Goal: Ask a question: Seek information or help from site administrators or community

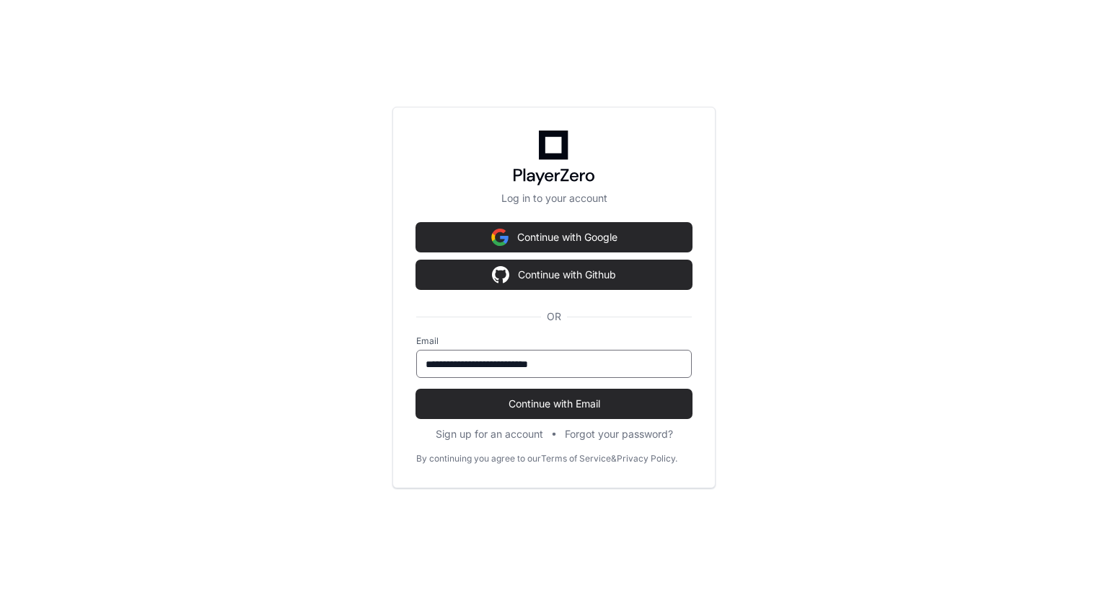
type input "**********"
click at [416, 390] on button "Continue with Email" at bounding box center [554, 404] width 276 height 29
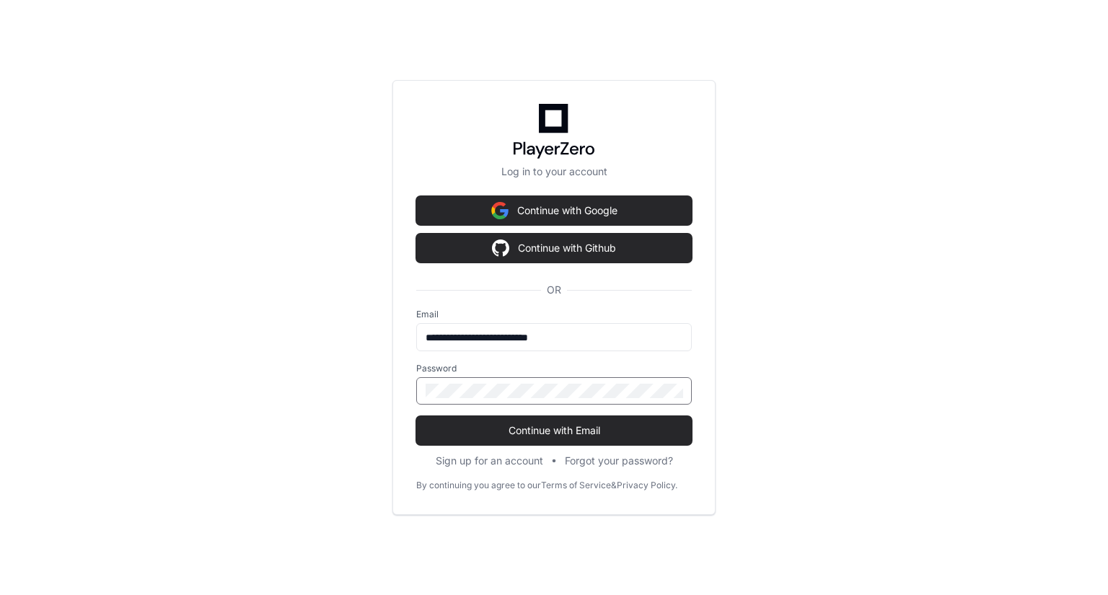
click at [416, 416] on button "Continue with Email" at bounding box center [554, 430] width 276 height 29
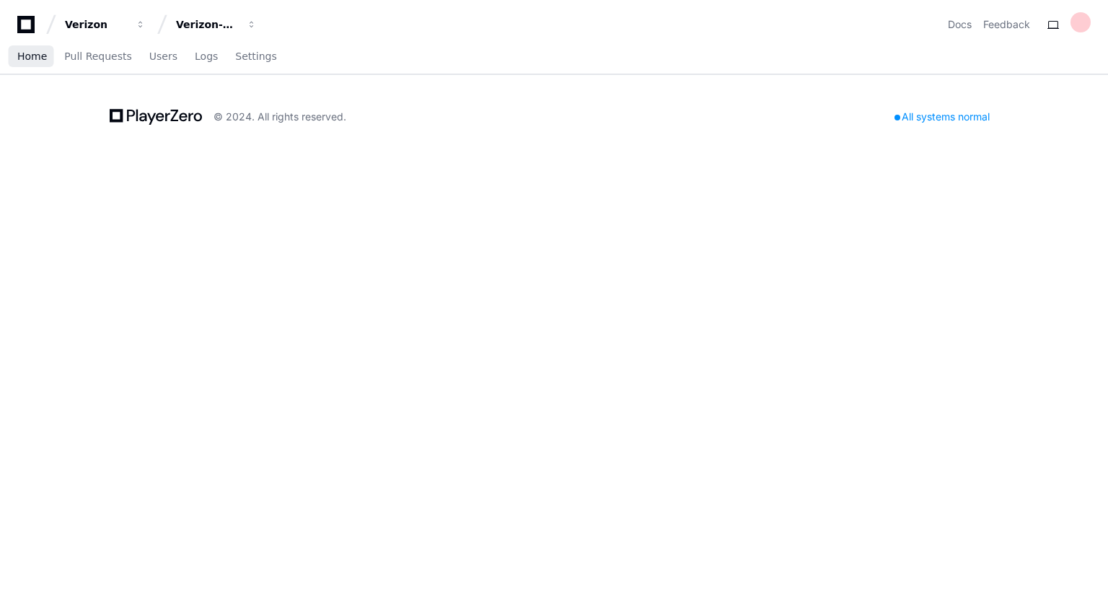
click at [36, 63] on link "Home" at bounding box center [32, 56] width 30 height 33
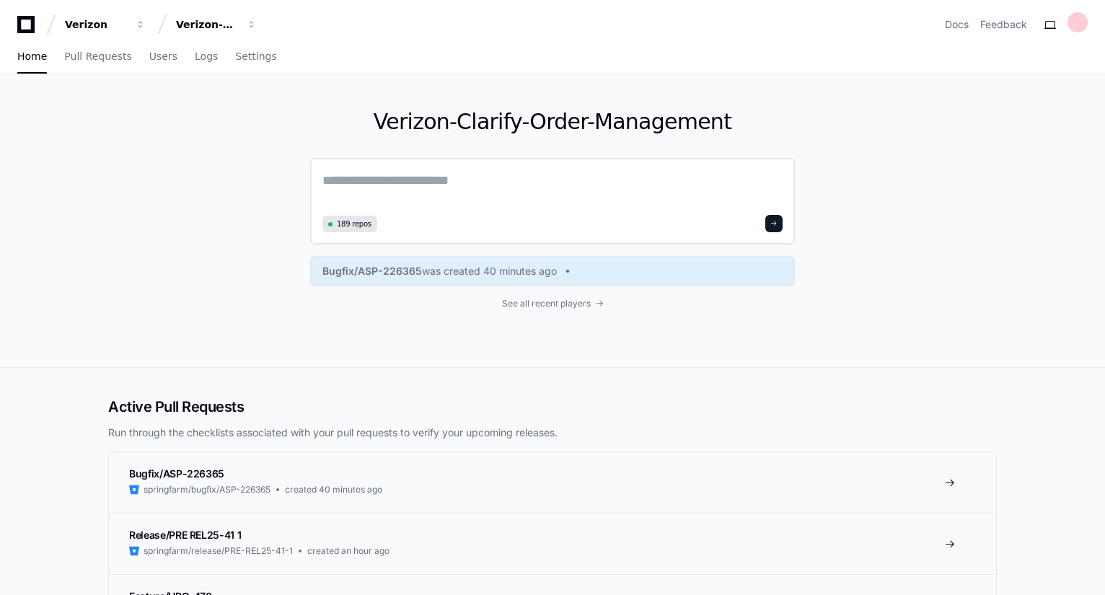
click at [328, 180] on textarea at bounding box center [552, 190] width 460 height 40
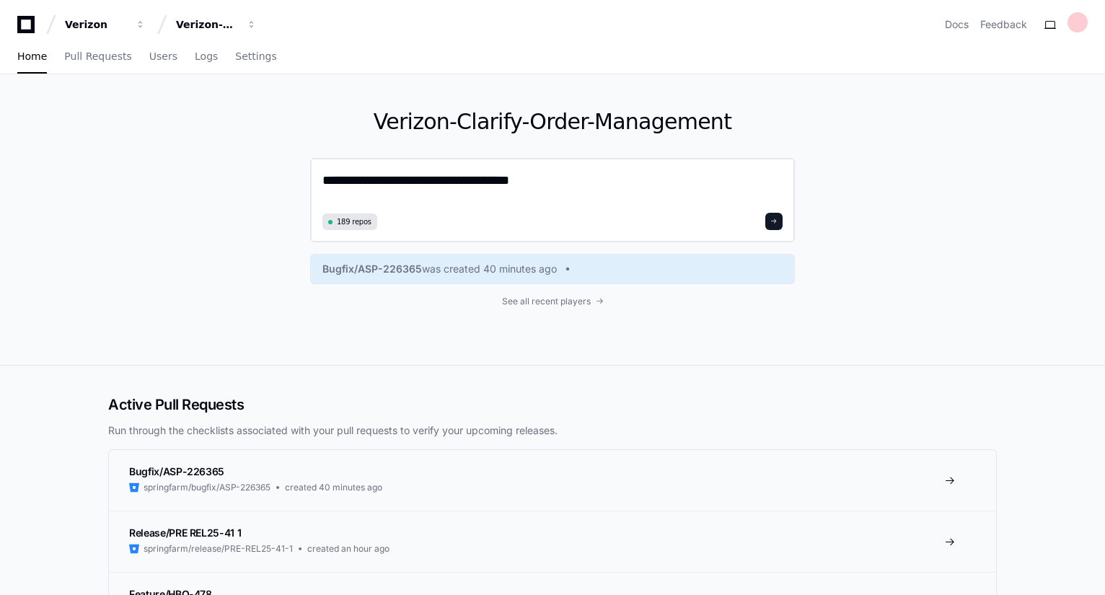
type textarea "**********"
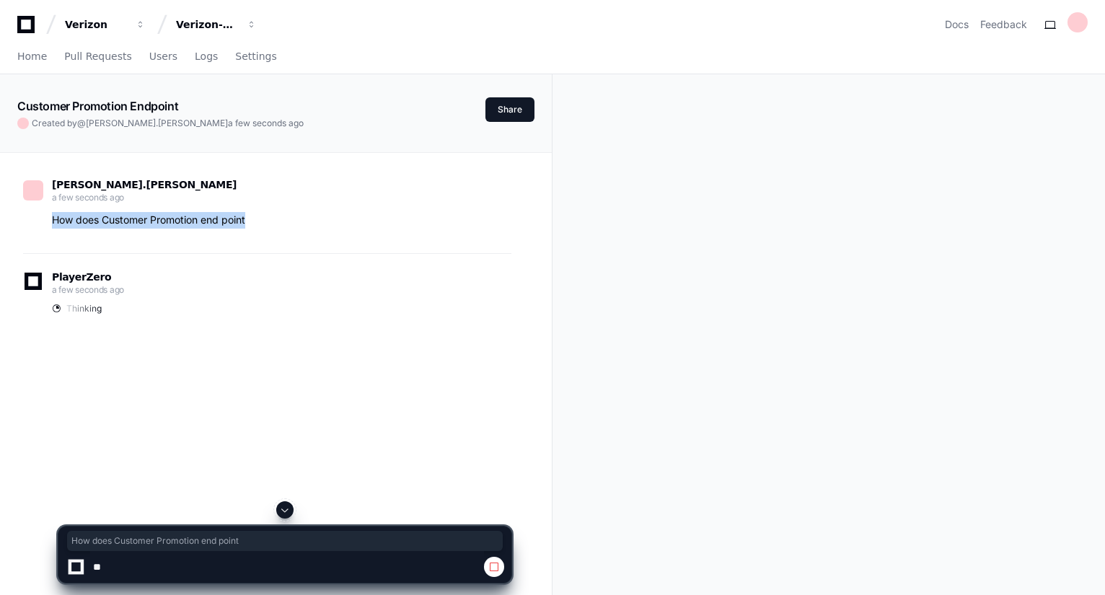
drag, startPoint x: 53, startPoint y: 217, endPoint x: 263, endPoint y: 216, distance: 209.9
click at [263, 216] on p "How does Customer Promotion end point" at bounding box center [281, 220] width 459 height 17
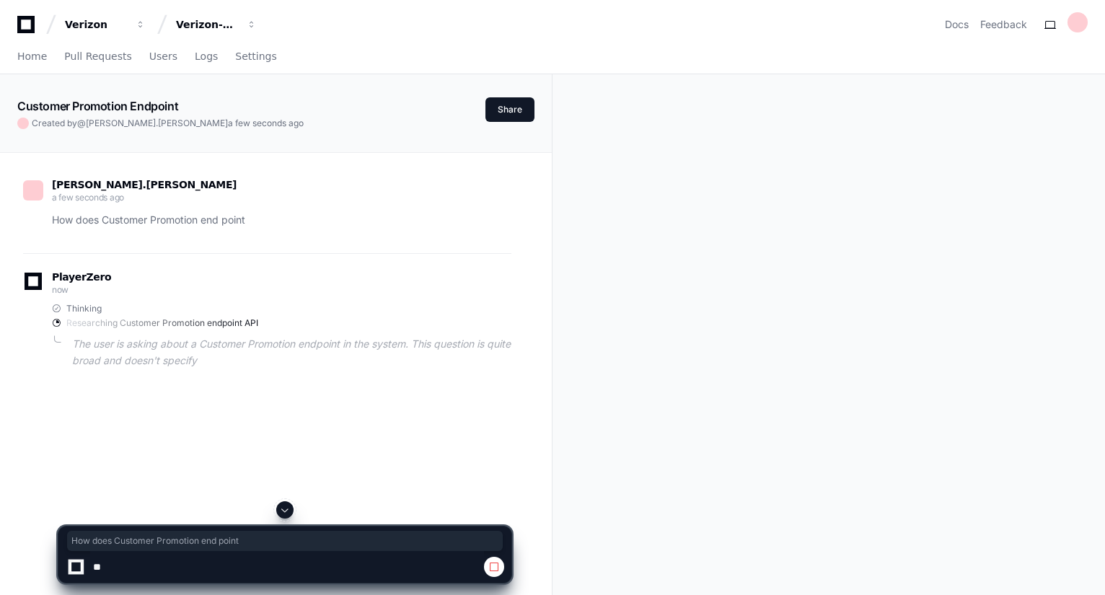
copy p "How does Customer Promotion end point"
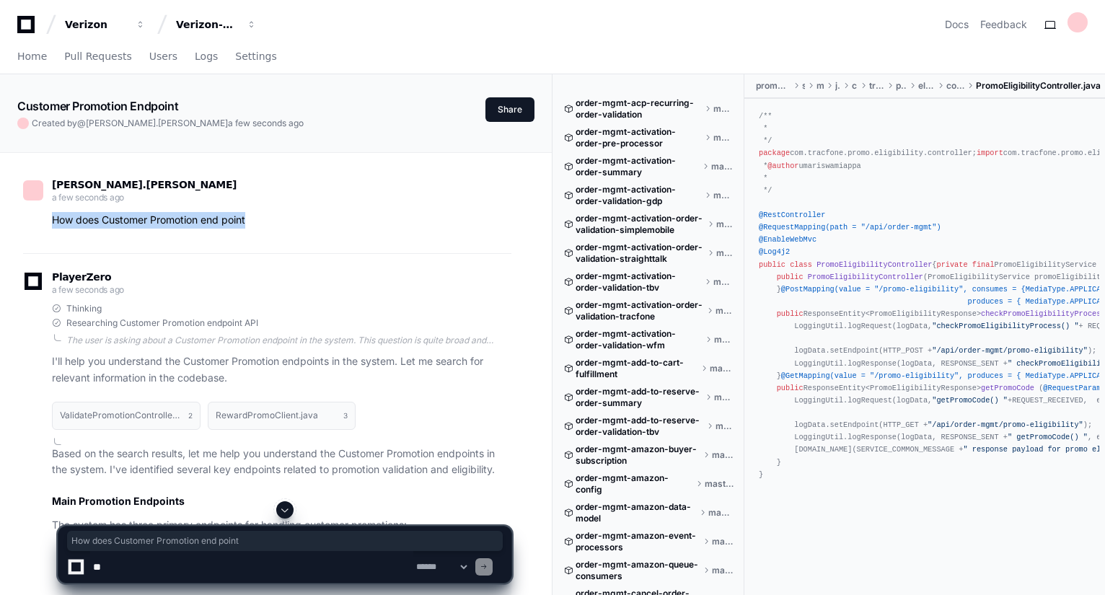
drag, startPoint x: 52, startPoint y: 218, endPoint x: 257, endPoint y: 212, distance: 204.9
click at [257, 212] on p "How does Customer Promotion end point" at bounding box center [281, 220] width 459 height 17
copy p "How does Customer Promotion end point"
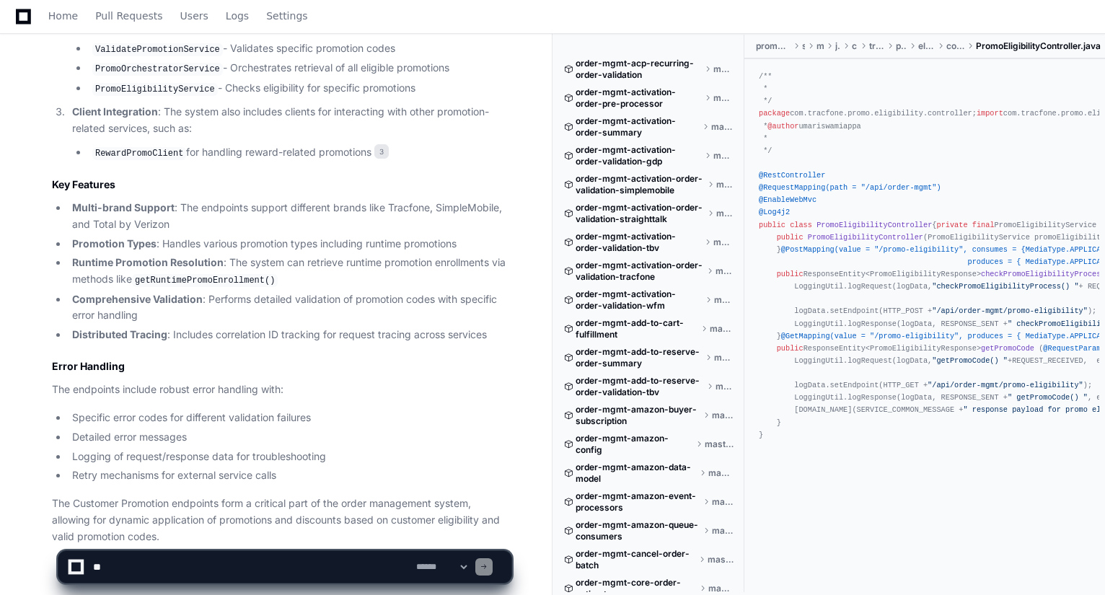
scroll to position [1447, 0]
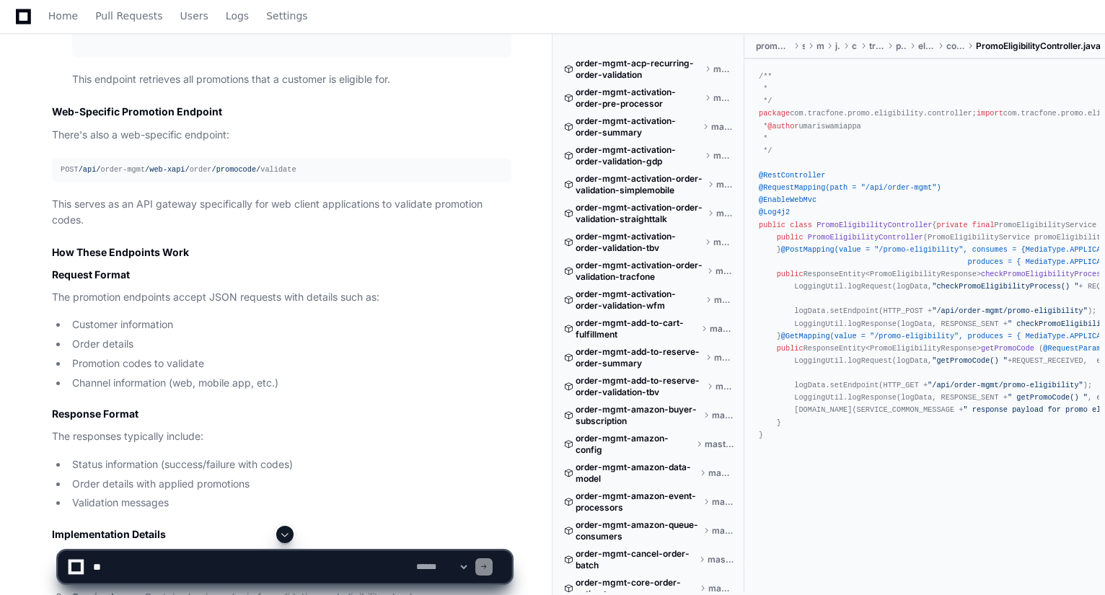
scroll to position [812, 0]
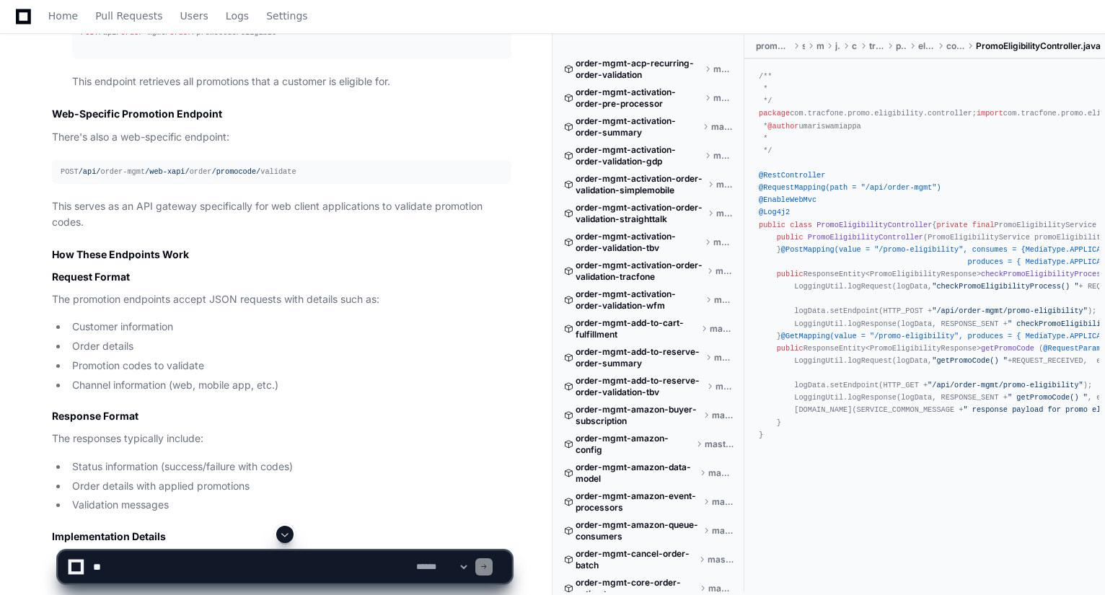
click at [289, 571] on textarea at bounding box center [251, 567] width 323 height 32
paste textarea "**********"
type textarea "**********"
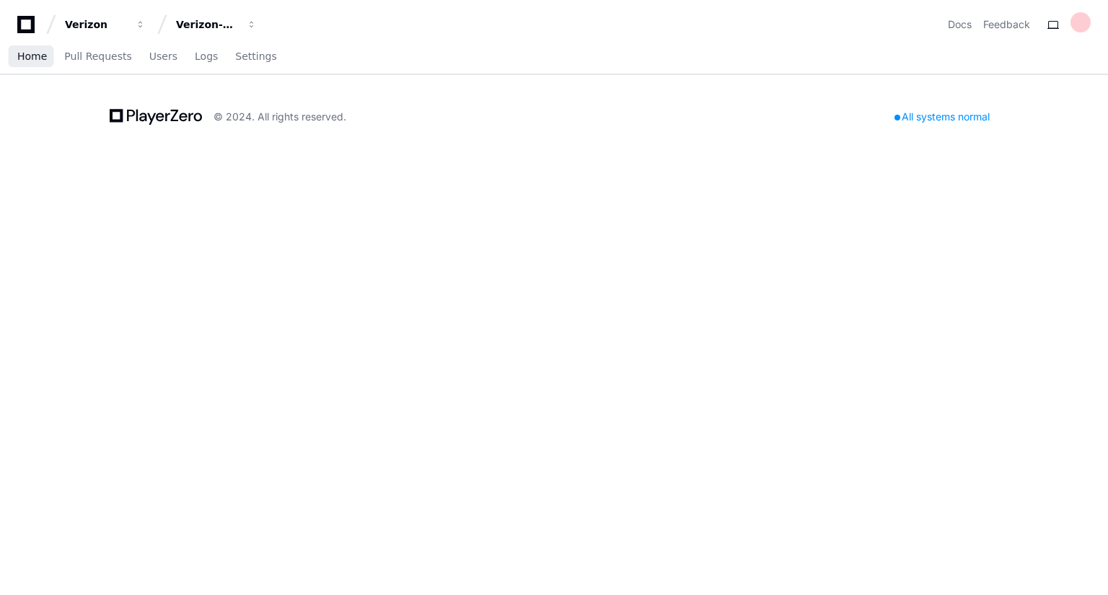
click at [29, 61] on span "Home" at bounding box center [32, 56] width 30 height 9
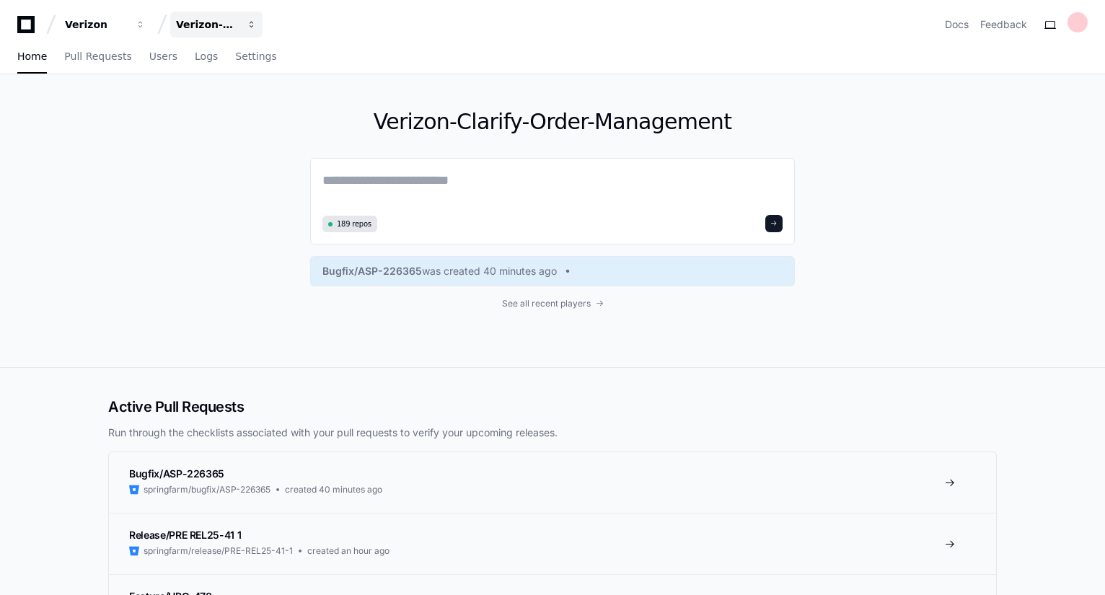
click at [255, 25] on span "button" at bounding box center [252, 24] width 10 height 10
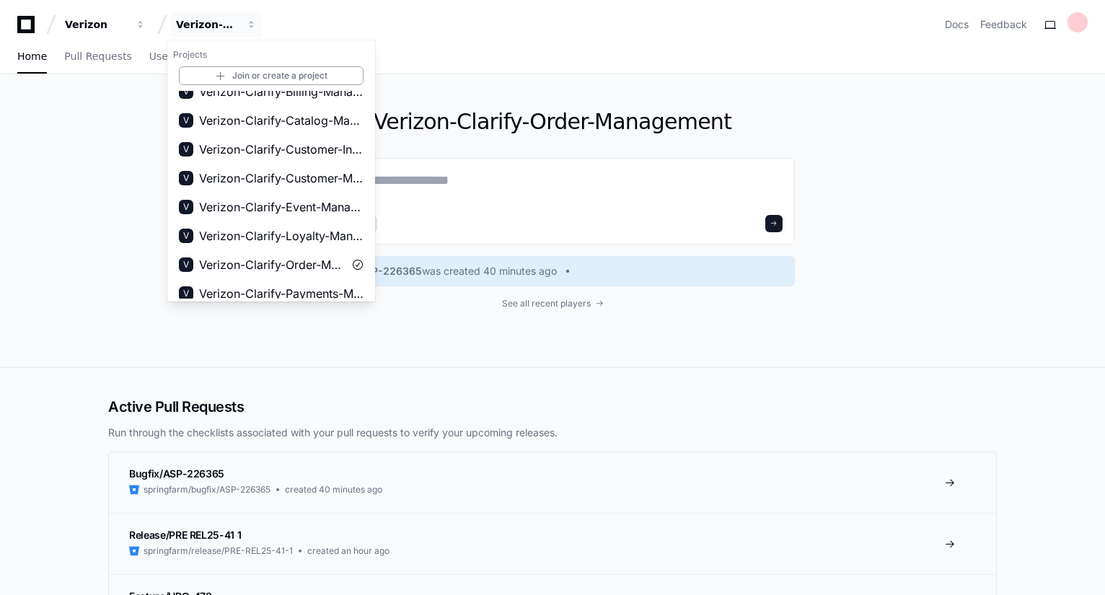
scroll to position [128, 0]
click at [304, 144] on span "Verizon-Clarify-Customer-Integrations" at bounding box center [281, 149] width 164 height 17
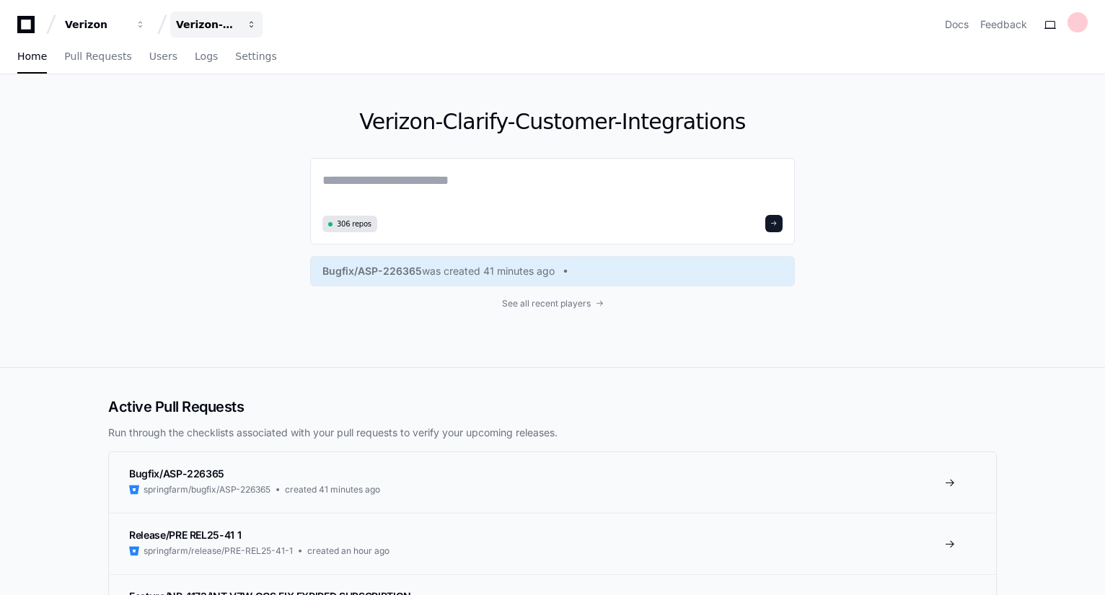
click at [253, 25] on span "button" at bounding box center [252, 24] width 10 height 10
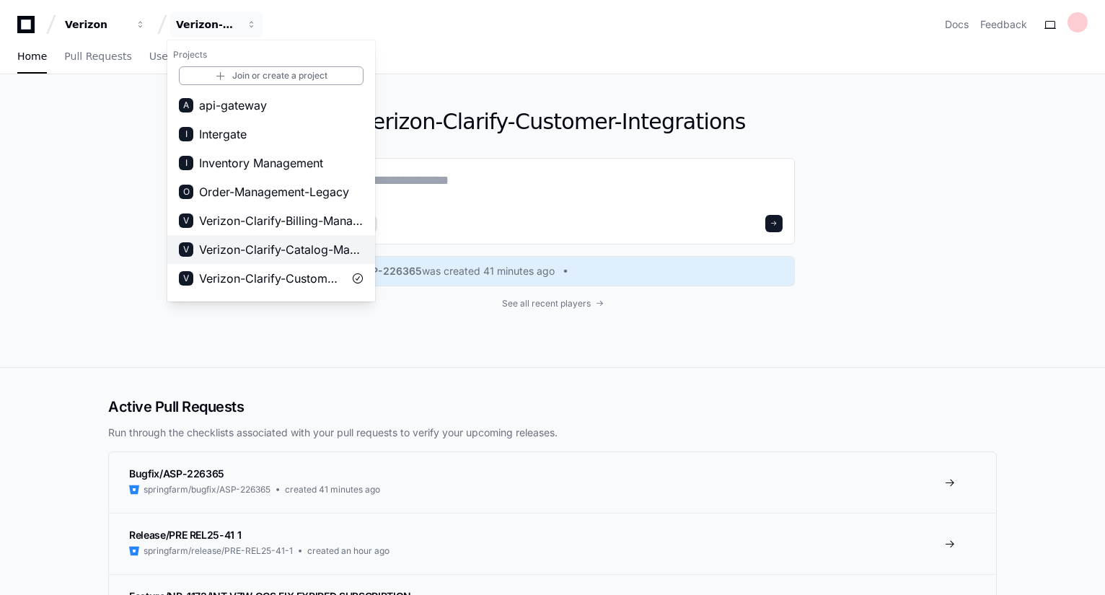
click at [293, 252] on span "Verizon-Clarify-Catalog-Management" at bounding box center [281, 249] width 164 height 17
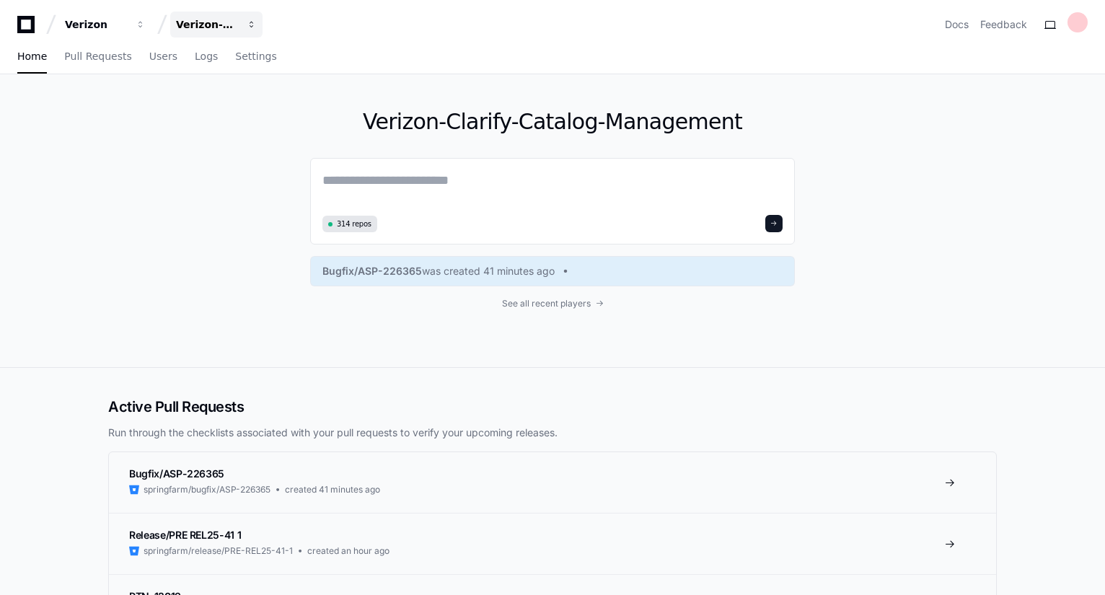
click at [249, 29] on span "button" at bounding box center [252, 24] width 10 height 10
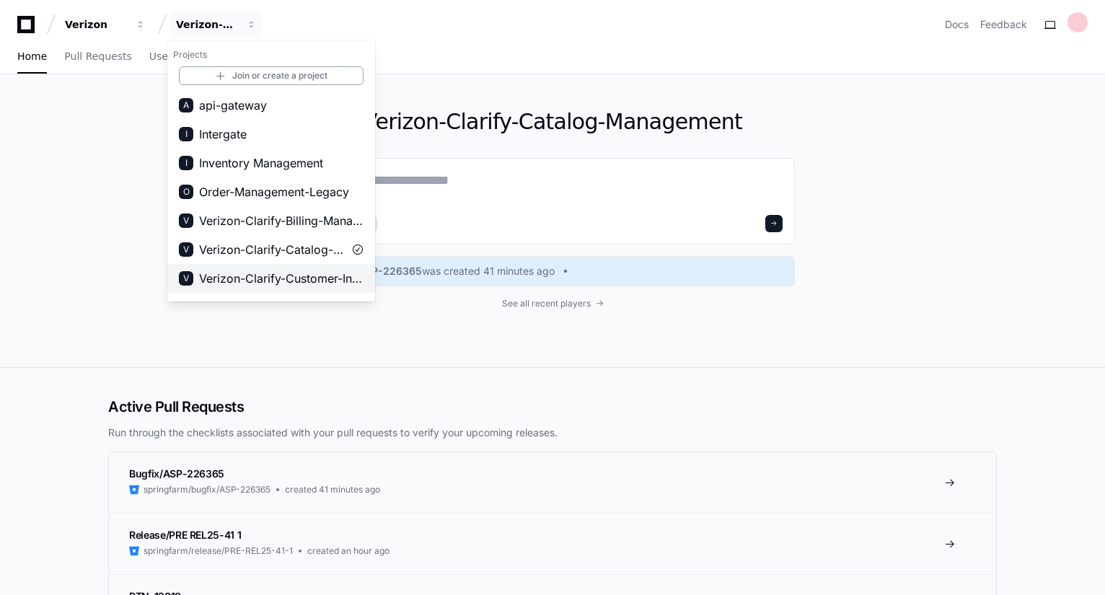
click at [290, 280] on span "Verizon-Clarify-Customer-Integrations" at bounding box center [281, 278] width 164 height 17
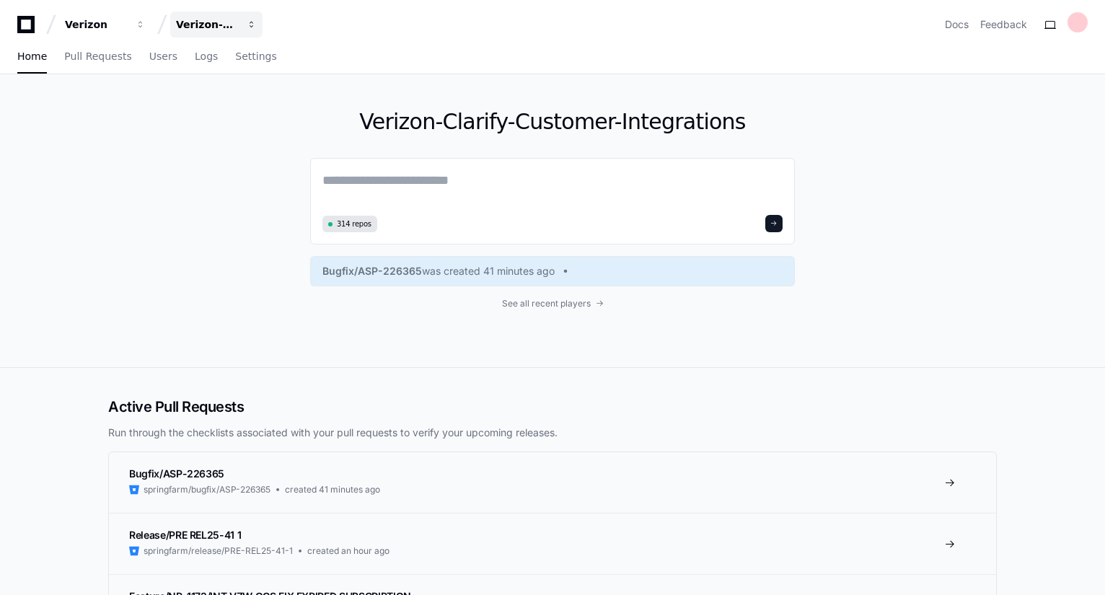
click at [252, 25] on span "button" at bounding box center [252, 24] width 10 height 10
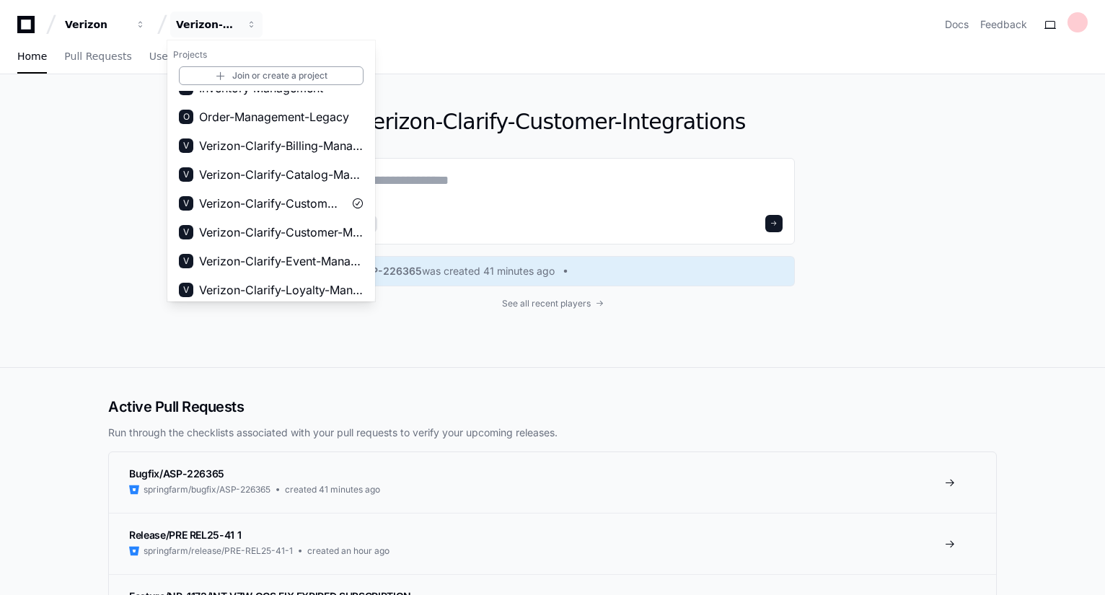
scroll to position [76, 0]
click at [307, 229] on span "Verizon-Clarify-Customer-Management" at bounding box center [281, 230] width 164 height 17
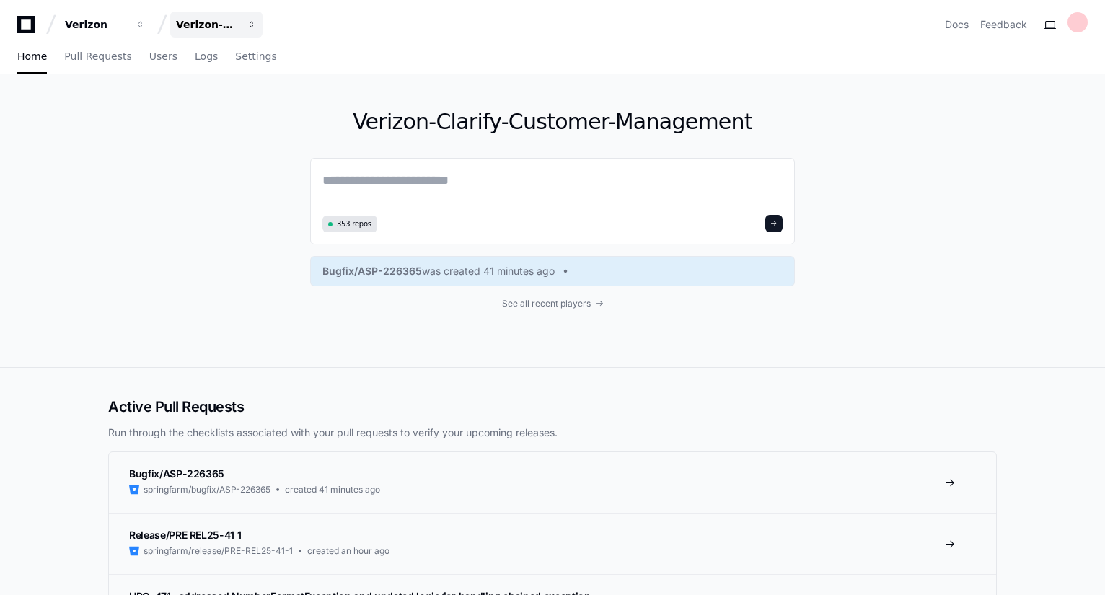
click at [252, 25] on span "button" at bounding box center [252, 24] width 10 height 10
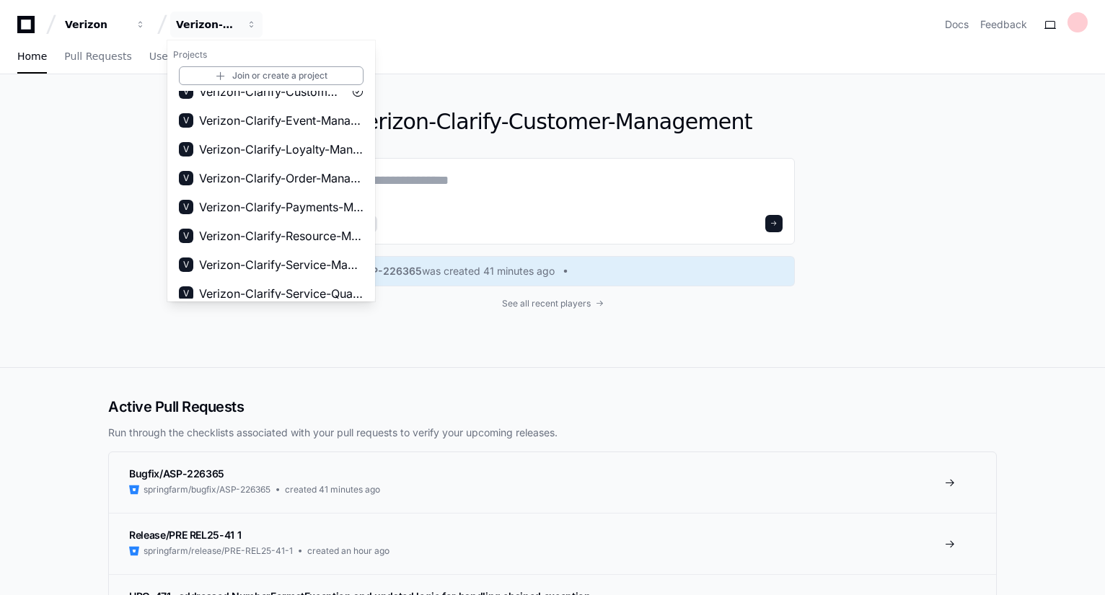
scroll to position [225, 0]
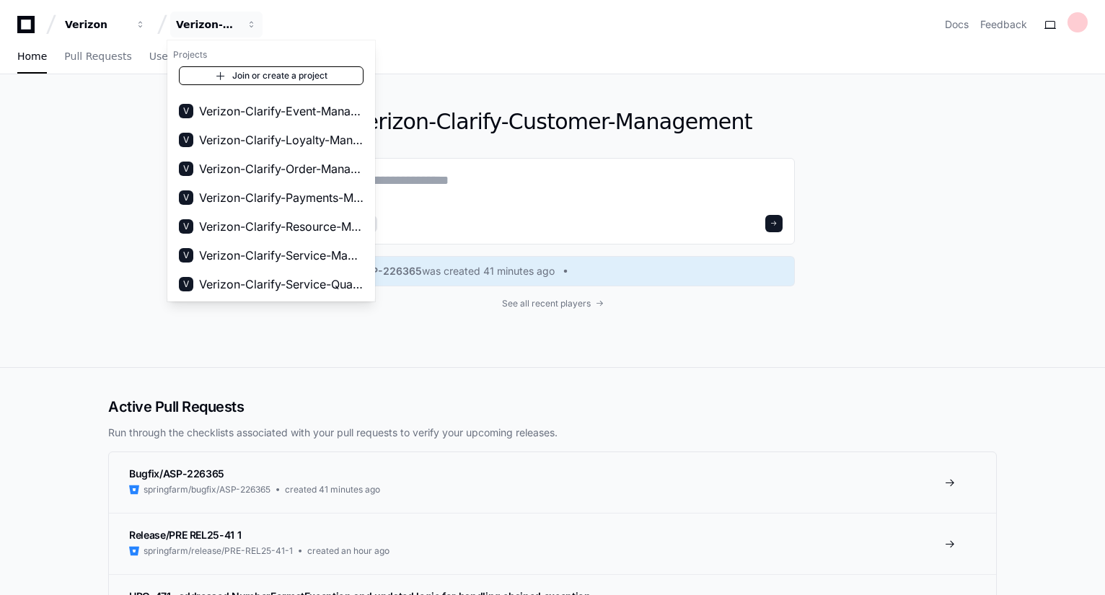
click at [235, 77] on link "Join or create a project" at bounding box center [271, 75] width 185 height 19
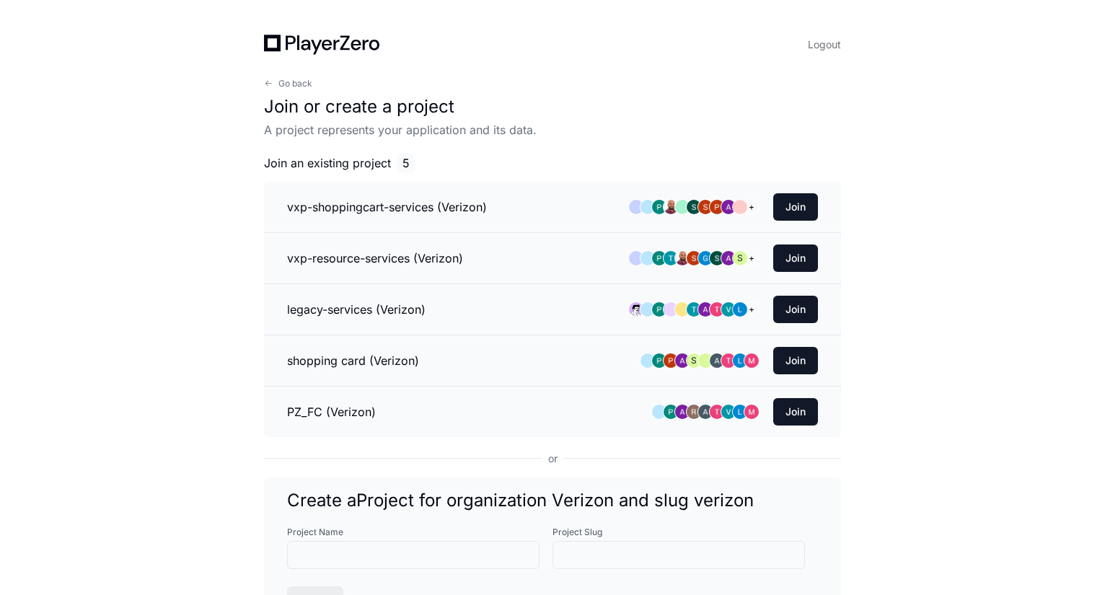
click at [918, 281] on div "Logout Go back Join or create a project A project represents your application a…" at bounding box center [552, 337] width 1105 height 674
click at [301, 82] on span "Go back" at bounding box center [295, 84] width 34 height 12
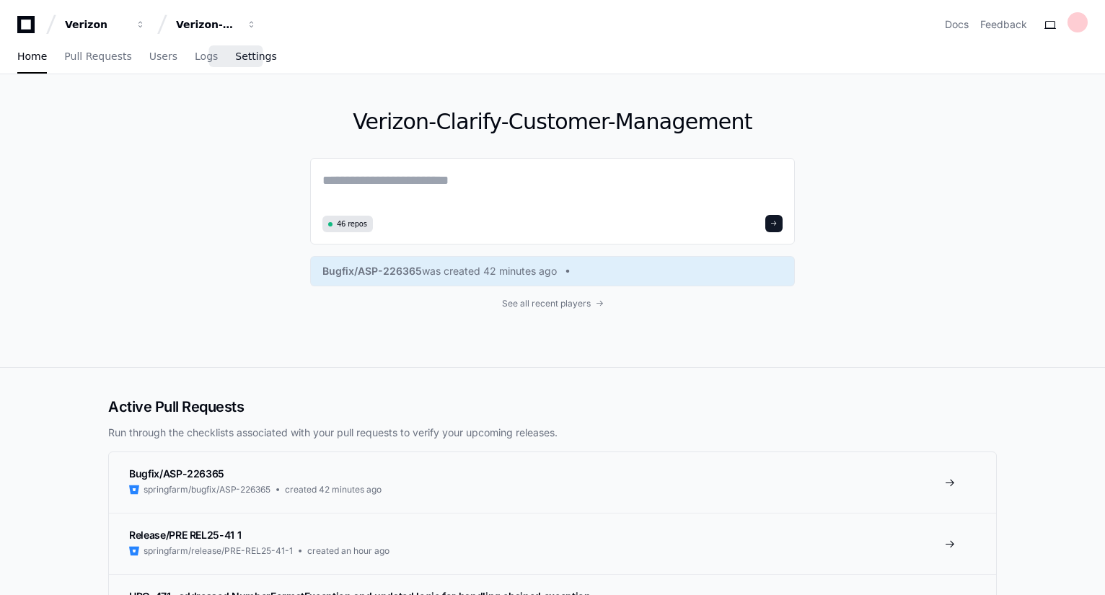
click at [237, 57] on span "Settings" at bounding box center [255, 56] width 41 height 9
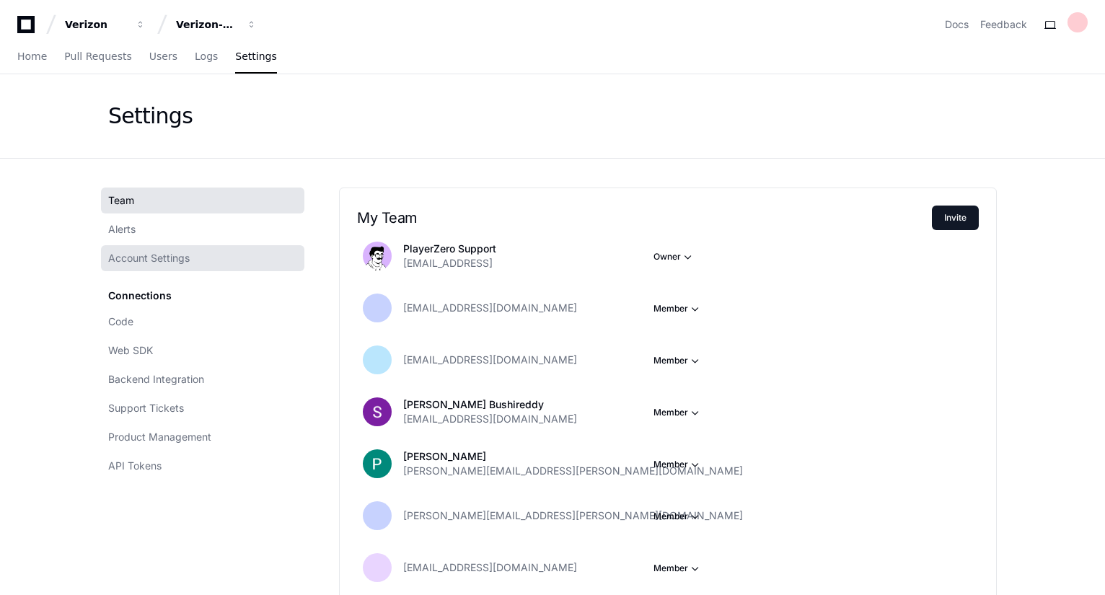
click at [158, 258] on span "Account Settings" at bounding box center [149, 258] width 82 height 14
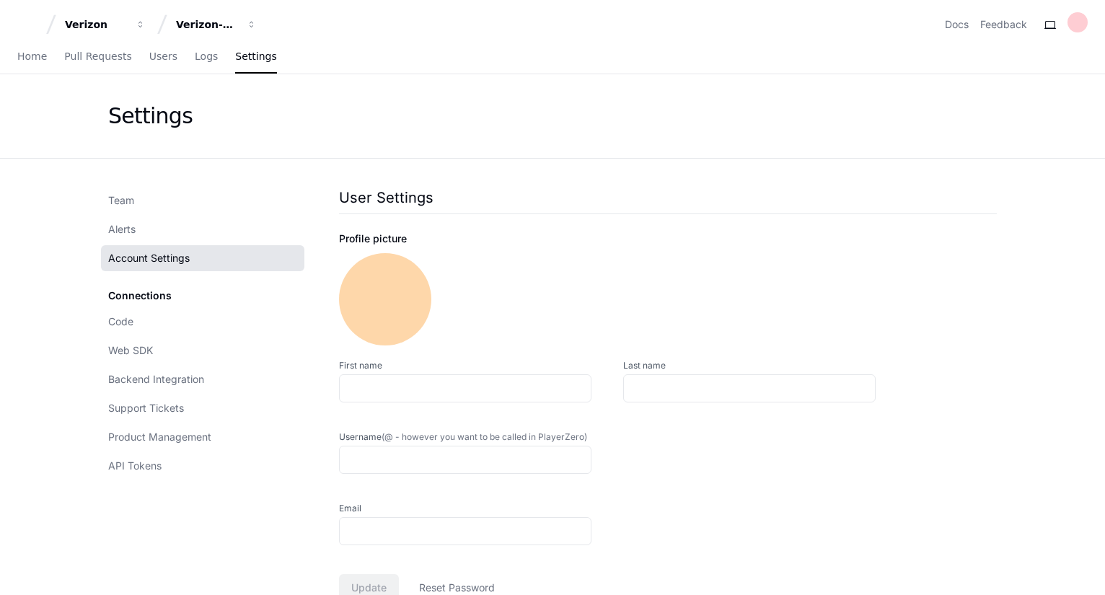
type input "**********"
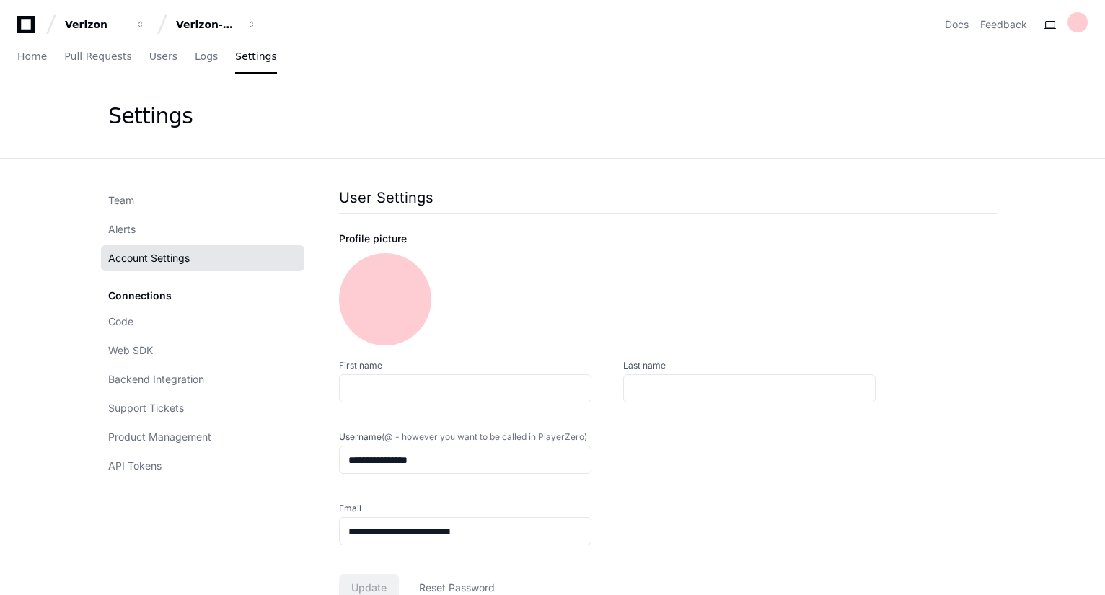
click at [1054, 322] on app-setting "**********" at bounding box center [552, 443] width 1105 height 739
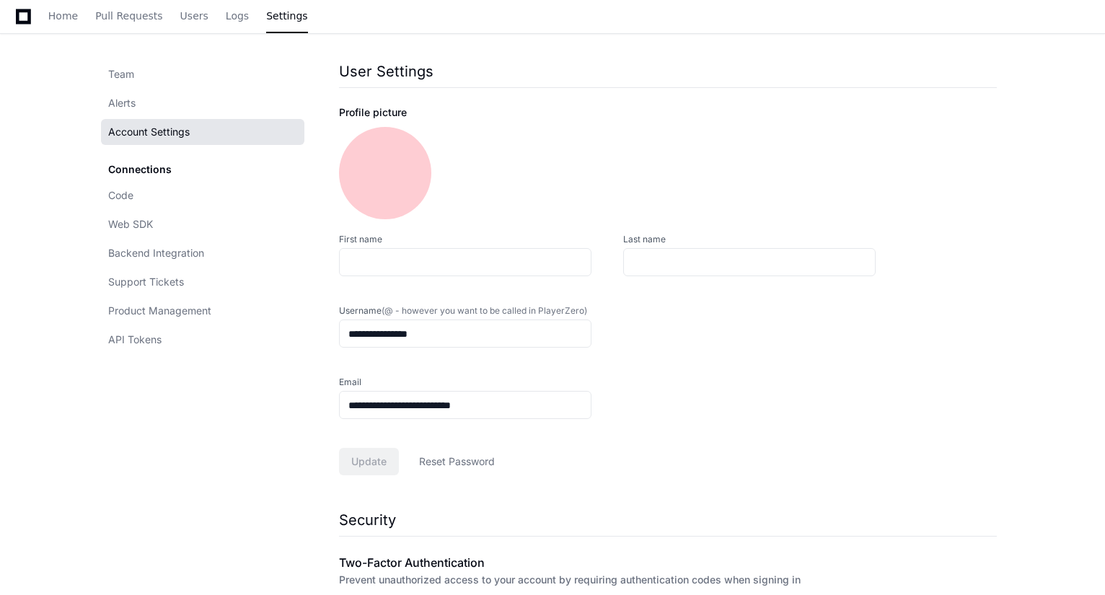
scroll to position [67, 0]
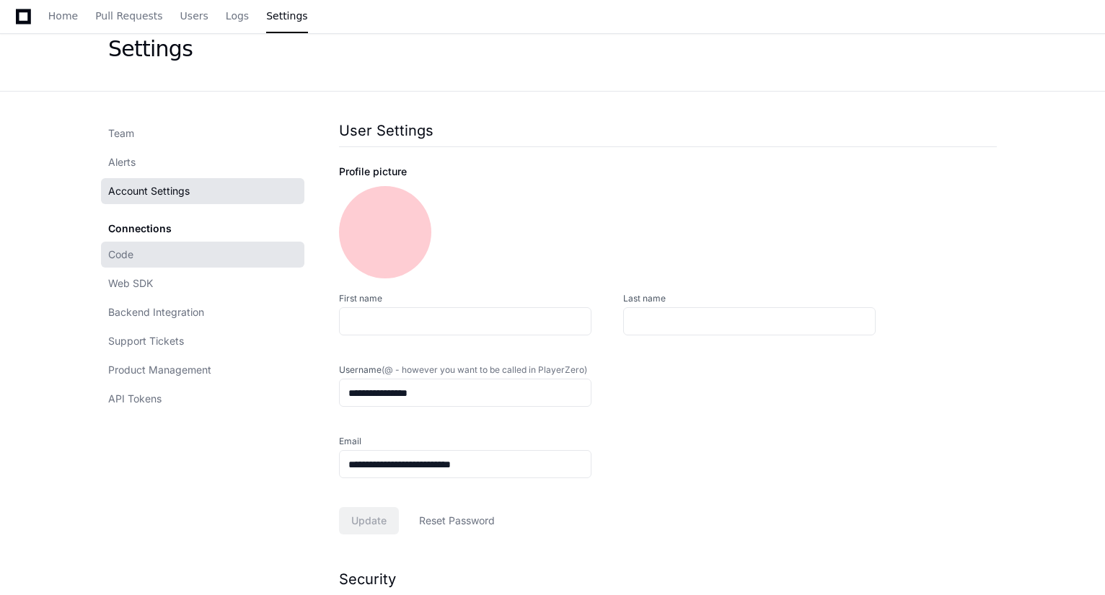
click at [136, 253] on link "Code" at bounding box center [202, 255] width 203 height 26
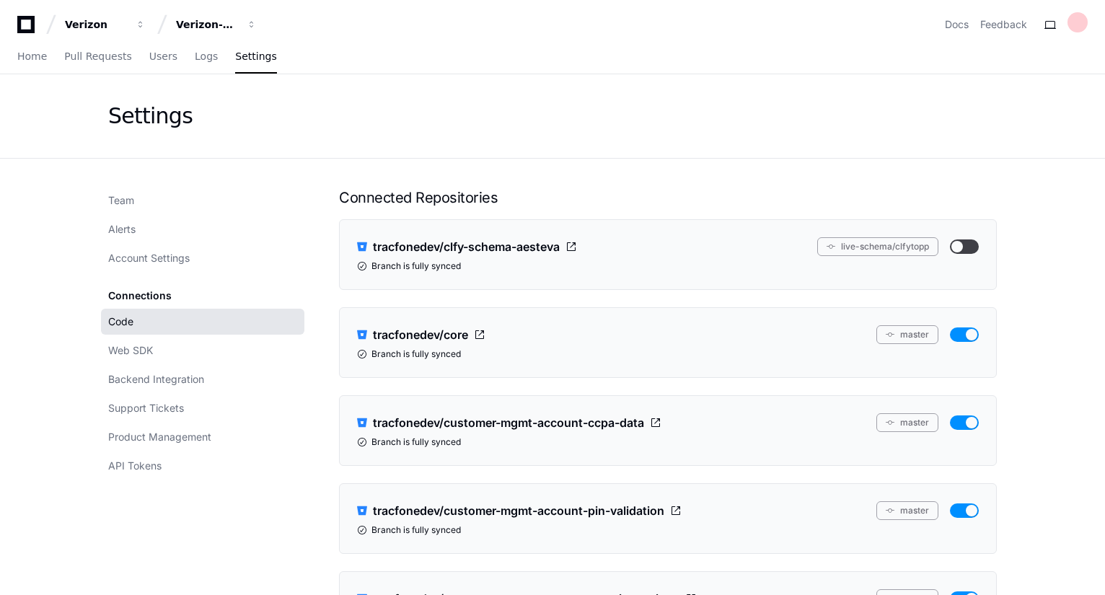
click at [151, 57] on span "Users" at bounding box center [163, 56] width 28 height 9
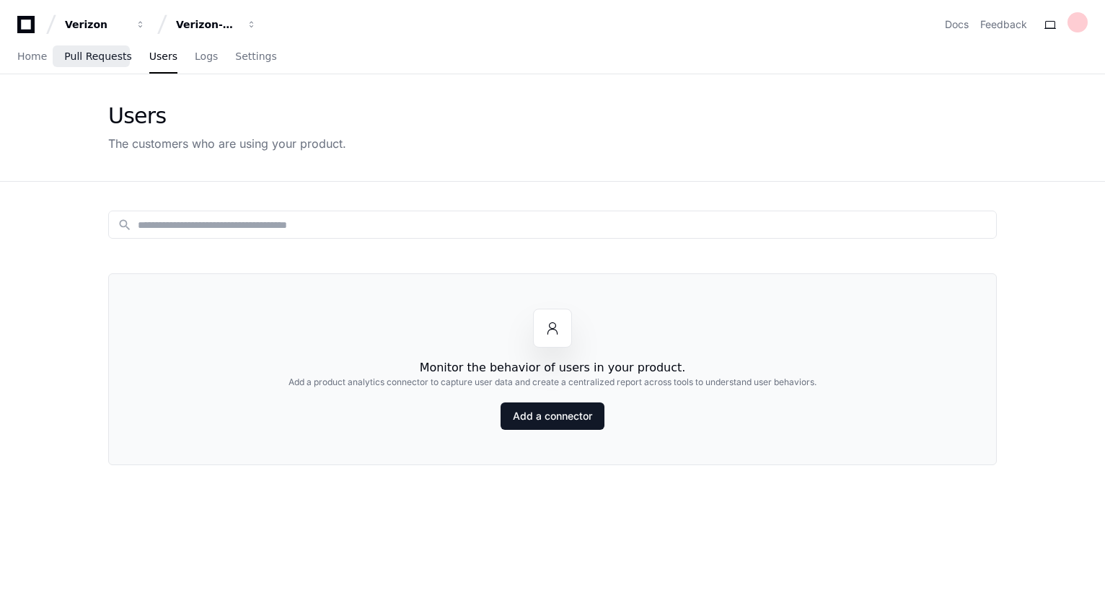
click at [95, 58] on span "Pull Requests" at bounding box center [97, 56] width 67 height 9
click at [30, 57] on span "Home" at bounding box center [32, 56] width 30 height 9
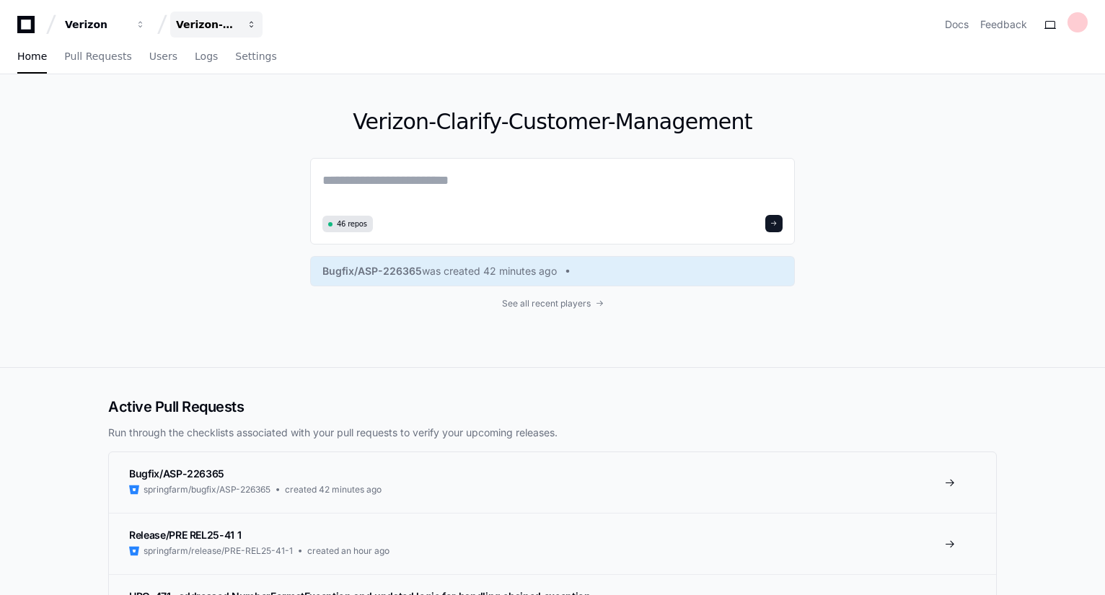
click at [255, 27] on span "button" at bounding box center [252, 24] width 10 height 10
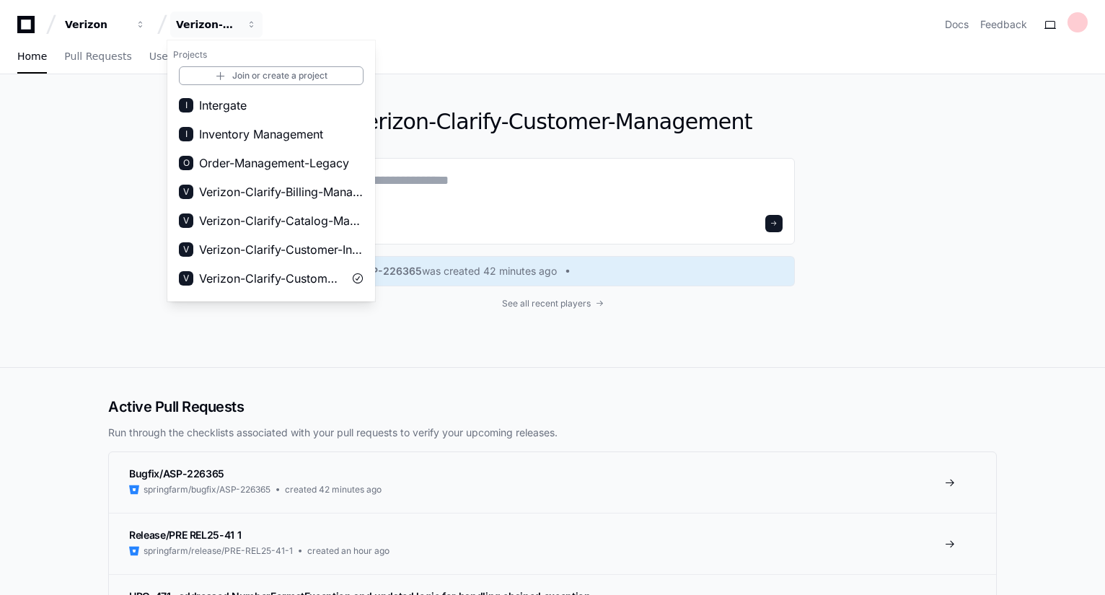
scroll to position [29, 0]
click at [276, 129] on span "Inventory Management" at bounding box center [261, 134] width 124 height 17
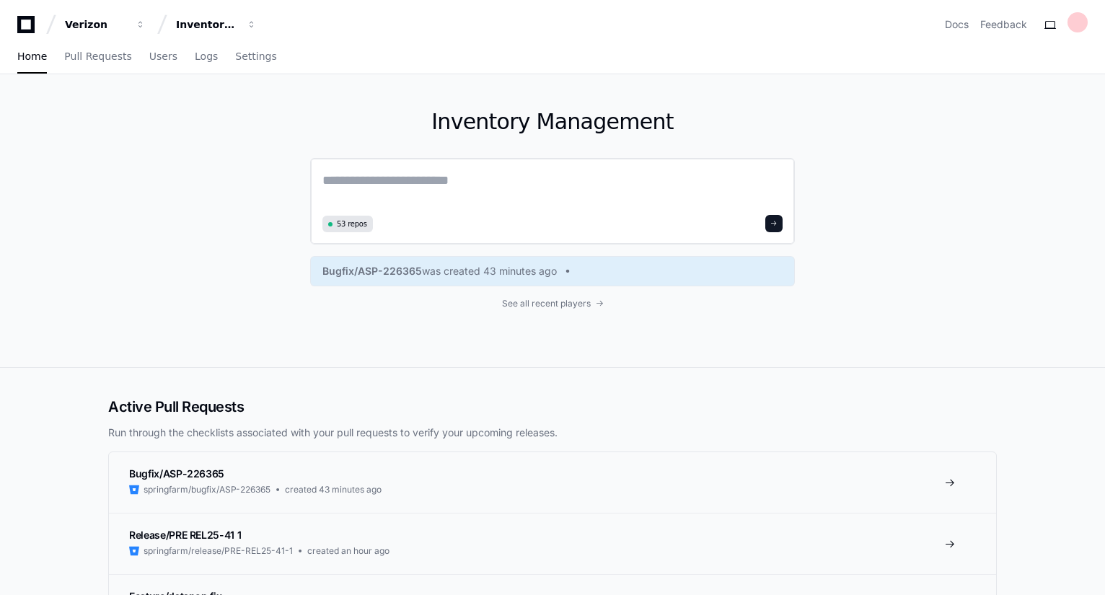
click at [352, 180] on textarea at bounding box center [552, 190] width 460 height 40
drag, startPoint x: 397, startPoint y: 182, endPoint x: 296, endPoint y: 177, distance: 100.4
click at [296, 177] on div "Inventory Management ******** 53 repos Bugfix/ASP-226365 was created 43 minutes…" at bounding box center [552, 219] width 923 height 291
paste textarea "**********"
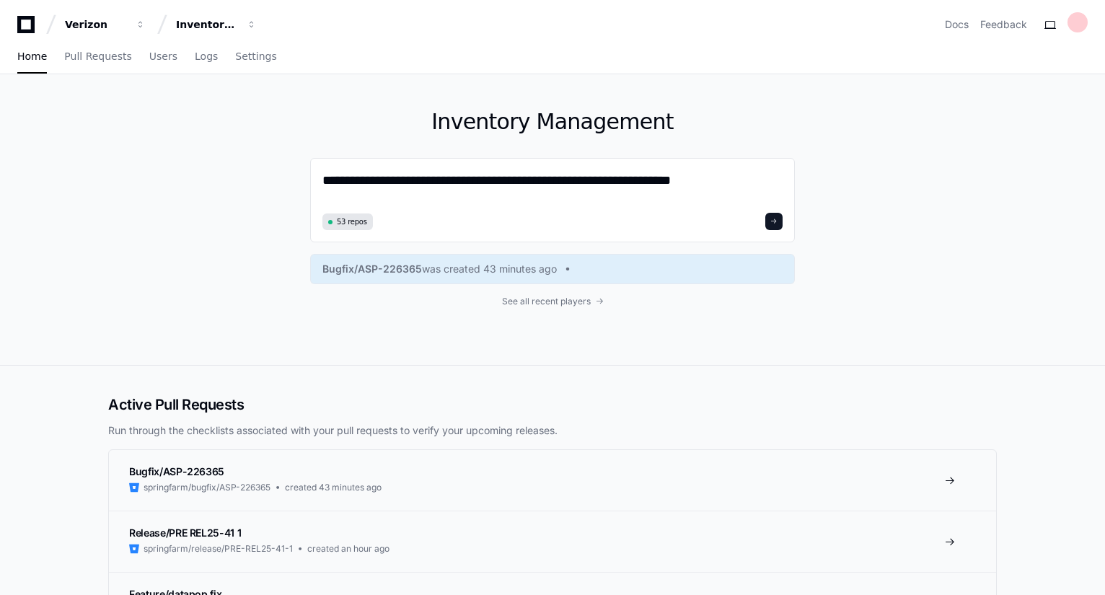
type textarea "**********"
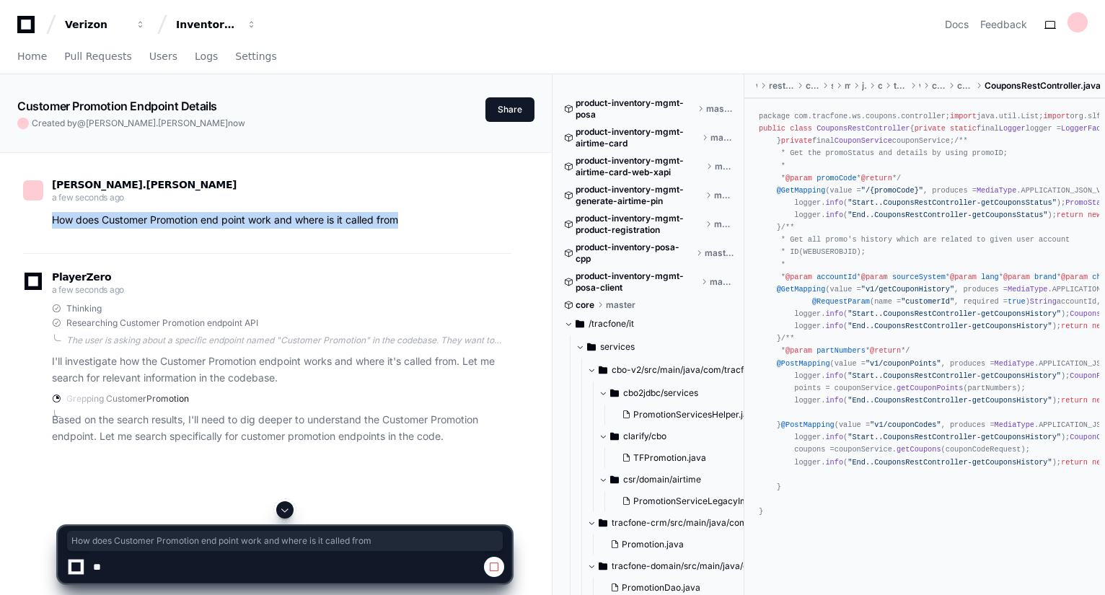
drag, startPoint x: 53, startPoint y: 218, endPoint x: 431, endPoint y: 216, distance: 378.0
click at [431, 216] on p "How does Customer Promotion end point work and where is it called from" at bounding box center [281, 220] width 459 height 17
copy p "How does Customer Promotion end point work and where is it called from"
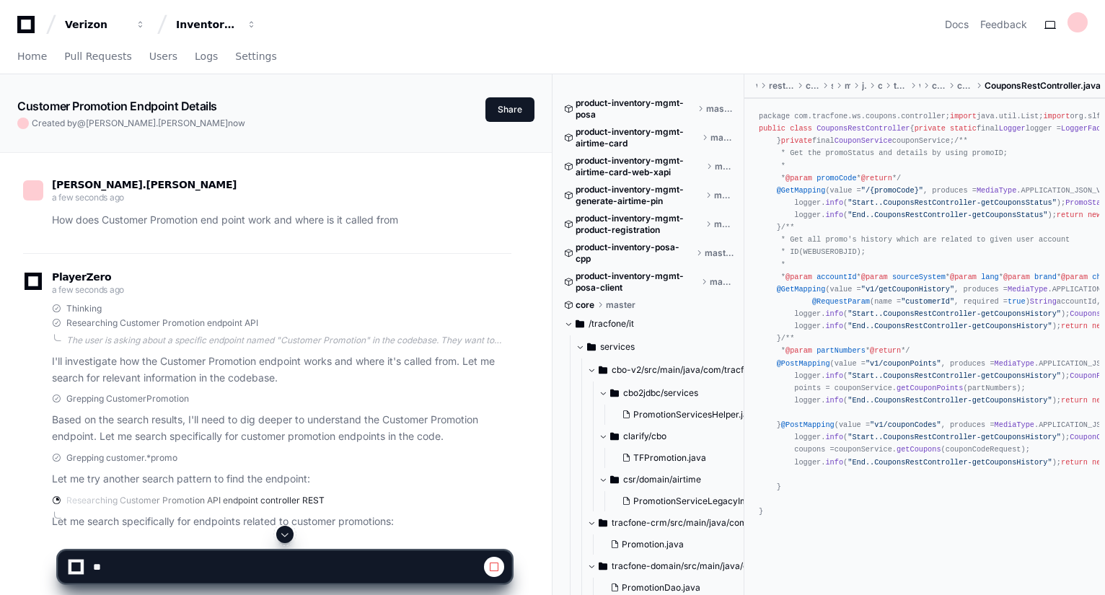
click at [534, 291] on div "[PERSON_NAME].[PERSON_NAME] a few seconds ago How does Customer Promotion end p…" at bounding box center [275, 358] width 517 height 410
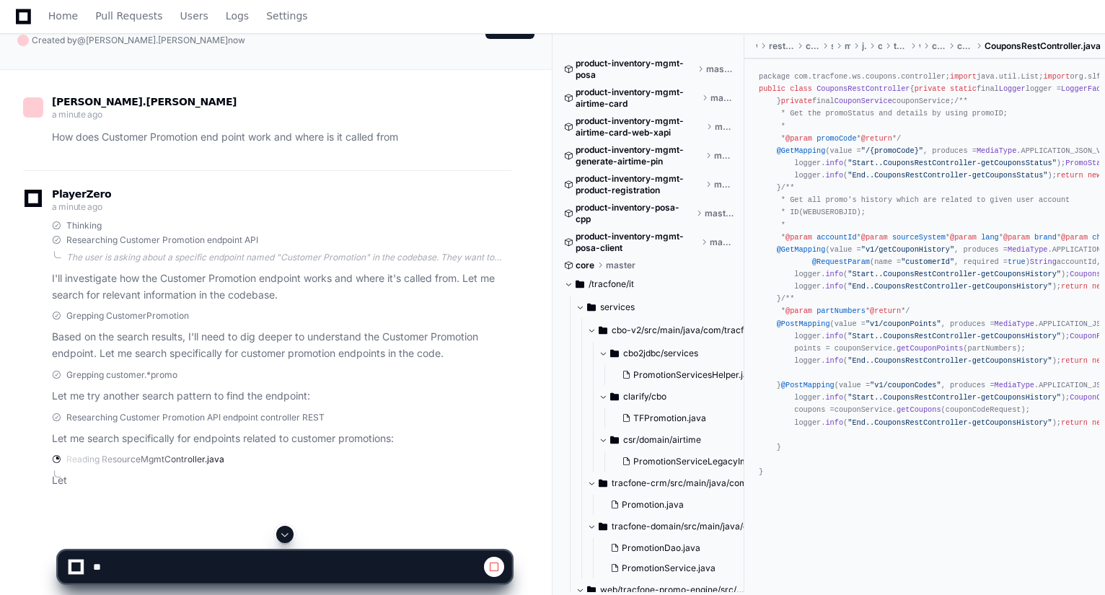
scroll to position [234, 0]
